Goal: Task Accomplishment & Management: Manage account settings

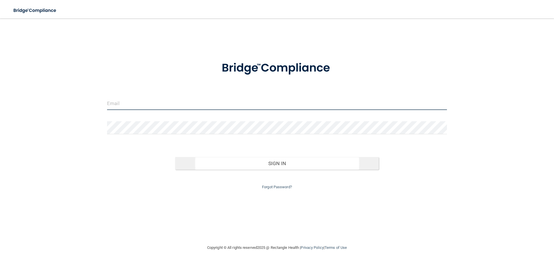
type input "[EMAIL_ADDRESS][DOMAIN_NAME]"
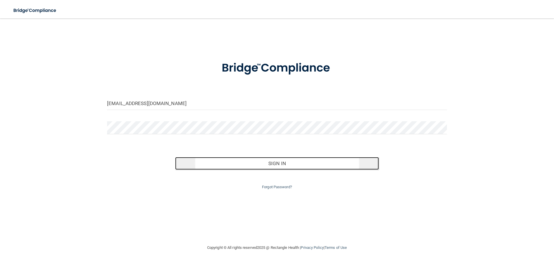
click at [286, 163] on button "Sign In" at bounding box center [277, 163] width 204 height 13
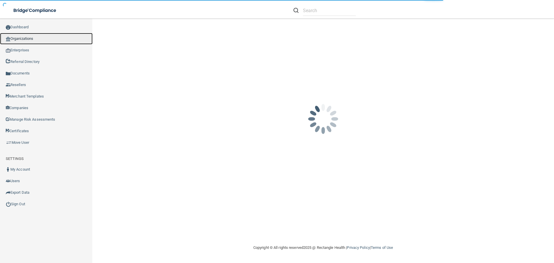
click at [30, 39] on link "Organizations" at bounding box center [46, 39] width 93 height 12
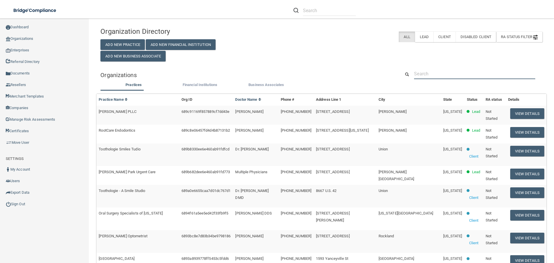
drag, startPoint x: 427, startPoint y: 68, endPoint x: 440, endPoint y: 74, distance: 14.3
click at [427, 68] on input "text" at bounding box center [474, 73] width 121 height 11
paste input "[PERSON_NAME] DDS Inc"
type input "[PERSON_NAME] DDS Inc"
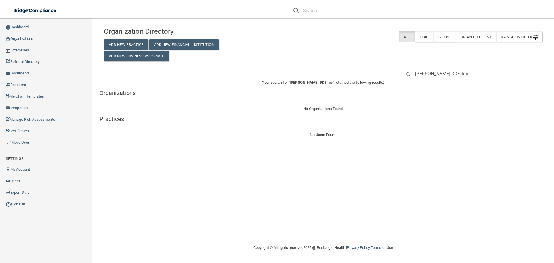
click at [482, 75] on input "[PERSON_NAME] DDS Inc" at bounding box center [475, 73] width 120 height 11
drag, startPoint x: 480, startPoint y: 76, endPoint x: 387, endPoint y: 74, distance: 92.4
click at [387, 74] on div "[PERSON_NAME] DDS Inc" at bounding box center [323, 73] width 447 height 11
paste input "[PHONE_NUMBER]"
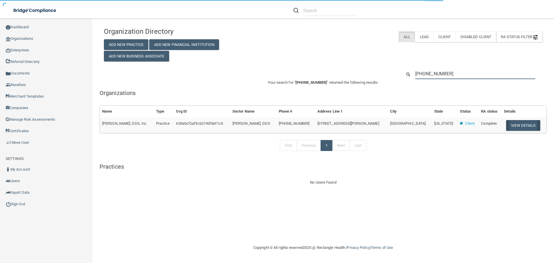
type input "[PHONE_NUMBER]"
click at [513, 126] on button "View Details" at bounding box center [523, 125] width 34 height 11
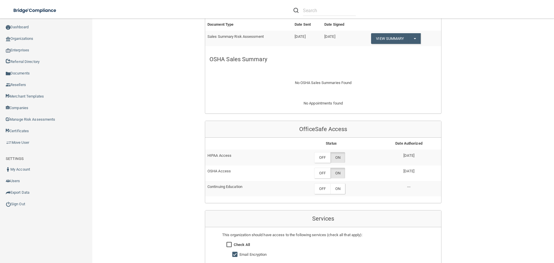
scroll to position [260, 0]
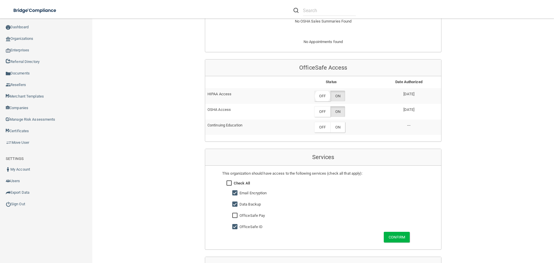
click at [326, 94] on label "OFF" at bounding box center [322, 96] width 16 height 11
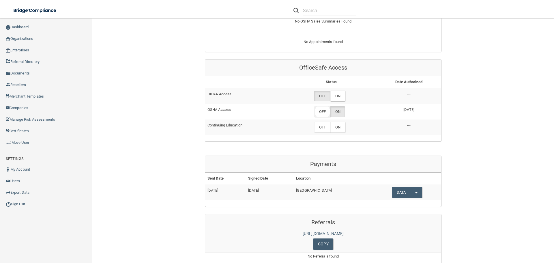
click at [324, 114] on label "OFF" at bounding box center [322, 111] width 16 height 11
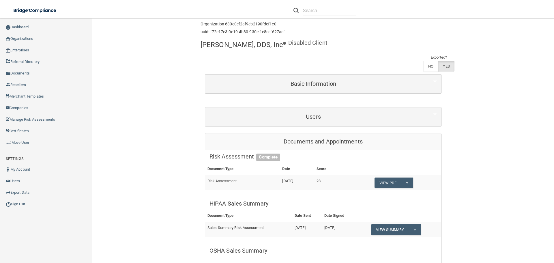
scroll to position [0, 0]
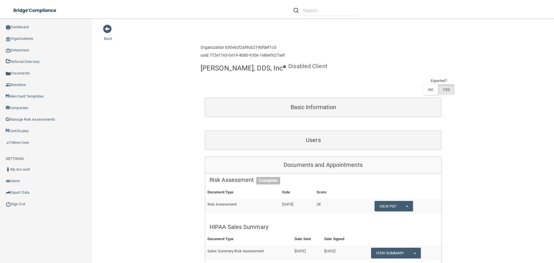
drag, startPoint x: 199, startPoint y: 64, endPoint x: 248, endPoint y: 58, distance: 49.2
click at [276, 63] on div "[PERSON_NAME], DDS, Inc" at bounding box center [242, 68] width 83 height 14
copy h4 "[PERSON_NAME], DDS, Inc"
